Goal: Information Seeking & Learning: Learn about a topic

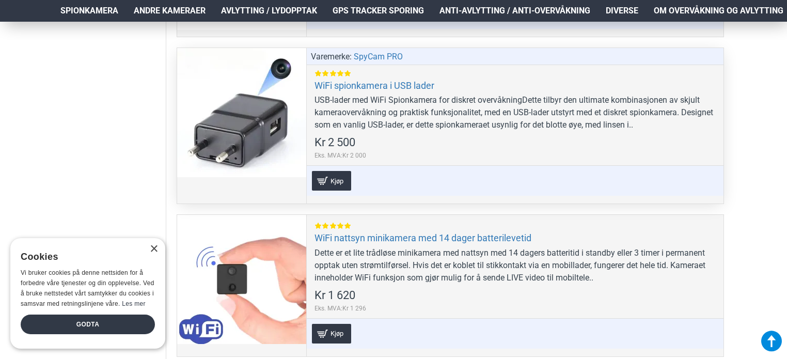
scroll to position [2591, 0]
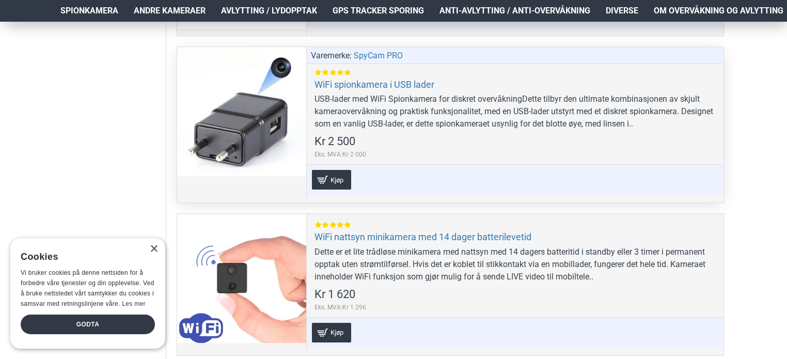
click at [228, 142] on div at bounding box center [241, 111] width 129 height 129
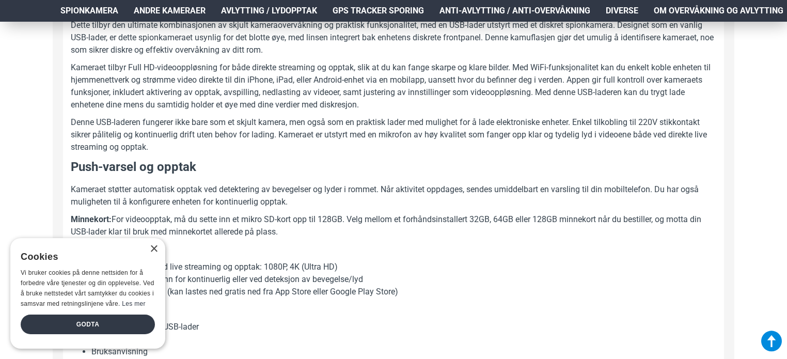
scroll to position [630, 0]
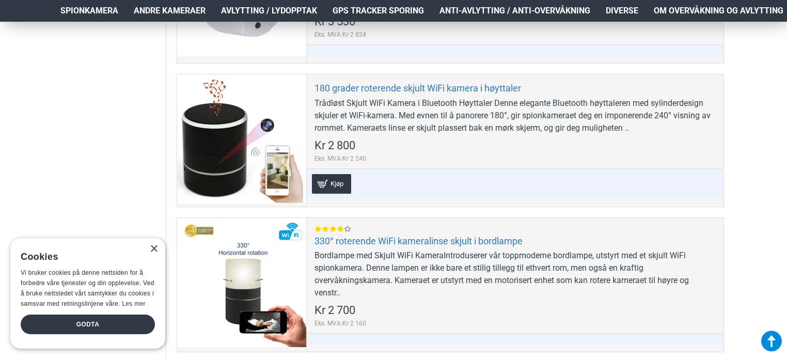
scroll to position [582, 0]
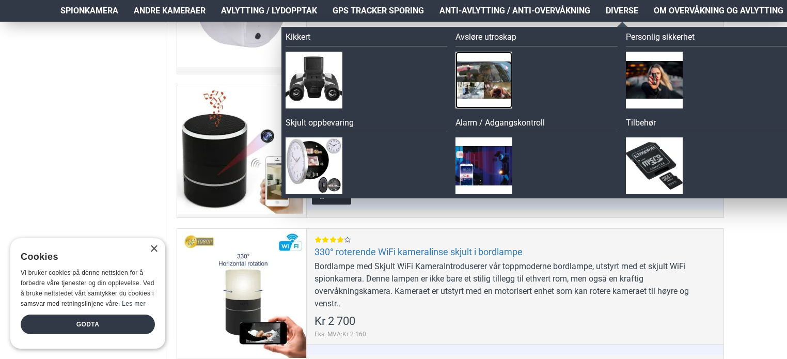
click at [489, 73] on img at bounding box center [484, 80] width 57 height 57
